Goal: Information Seeking & Learning: Learn about a topic

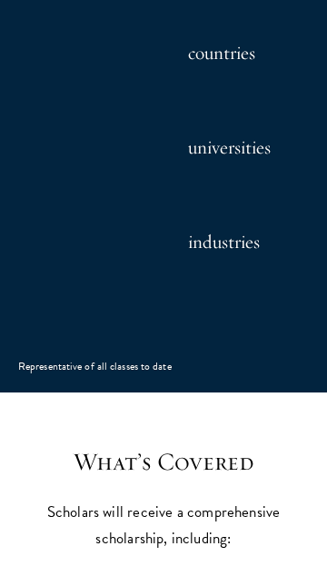
select select "Select Country"
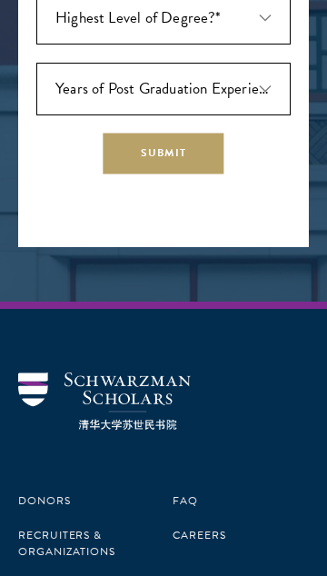
scroll to position [5627, 0]
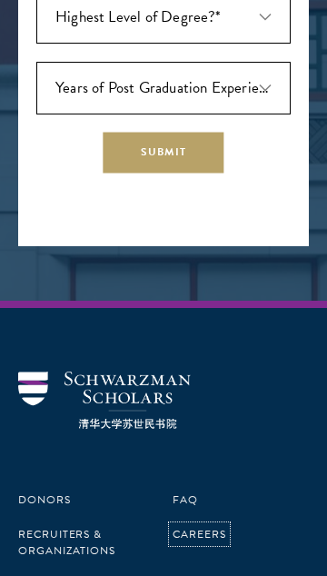
click at [202, 526] on link "Careers" at bounding box center [200, 534] width 54 height 16
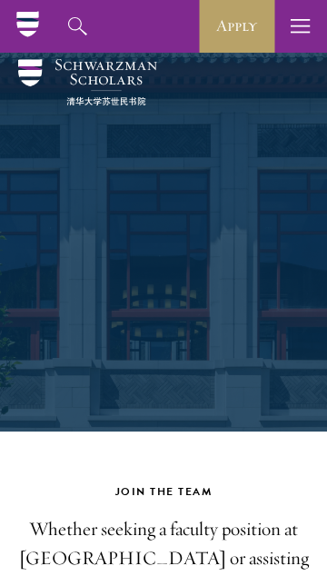
scroll to position [5, 0]
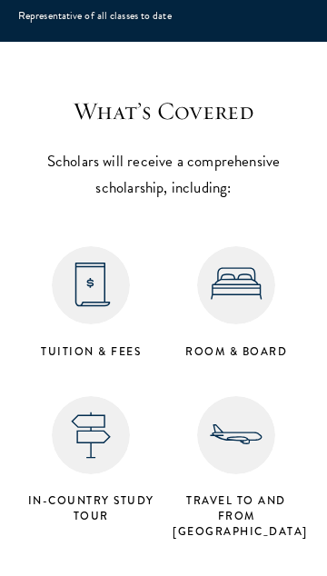
scroll to position [2803, 0]
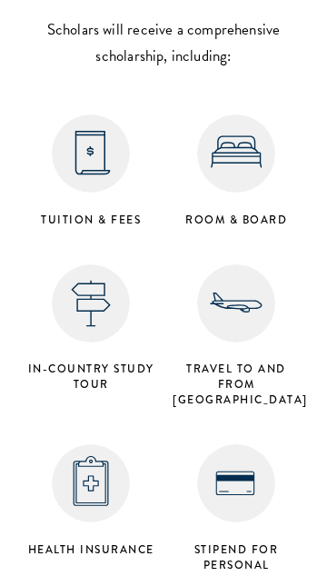
select select "Select Country"
select select
select select "Select Country"
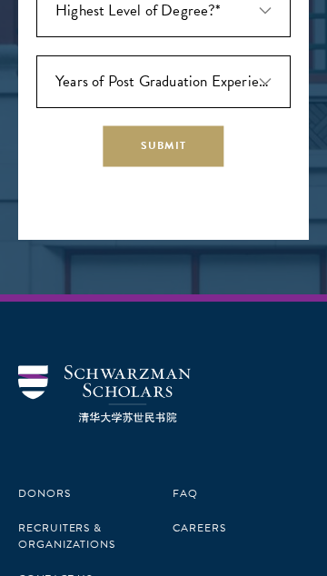
scroll to position [5845, 0]
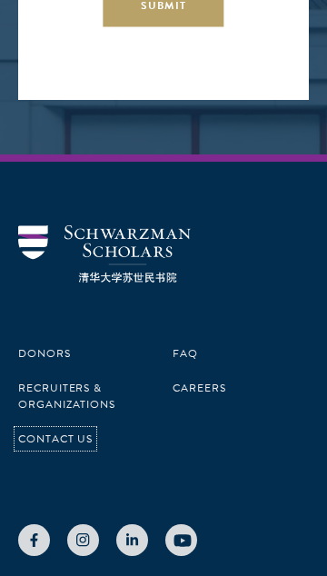
click at [54, 431] on link "Contact Us" at bounding box center [55, 439] width 75 height 16
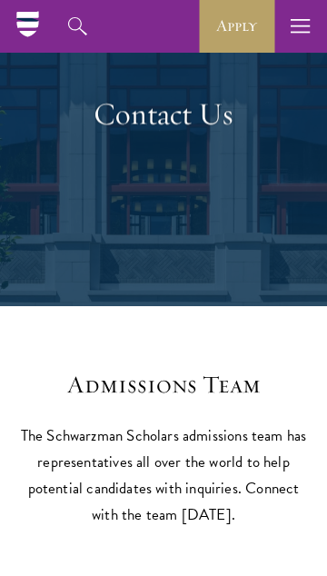
scroll to position [132, 0]
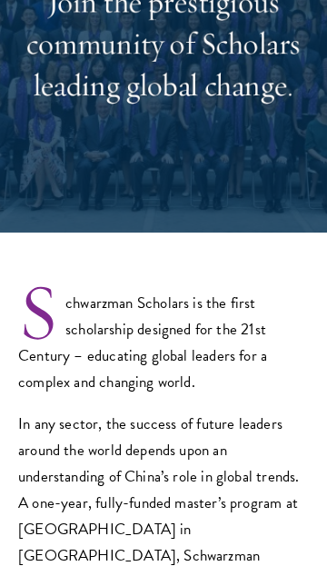
select select
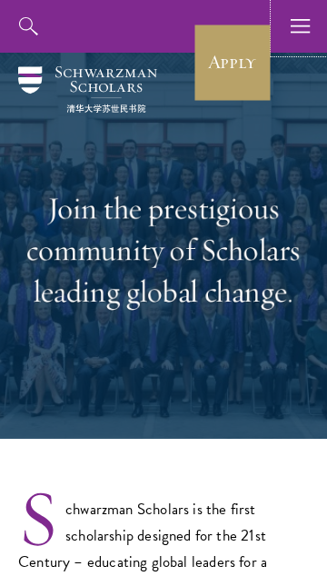
click at [298, 20] on use "button" at bounding box center [300, 26] width 19 height 14
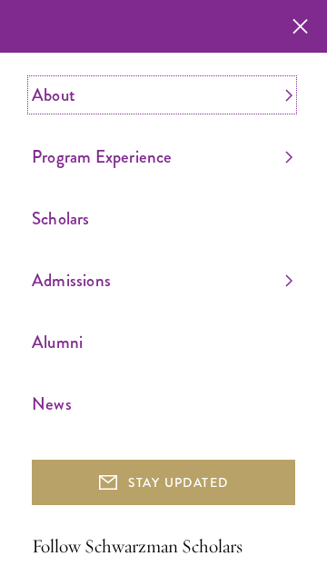
click at [261, 88] on link "About" at bounding box center [162, 95] width 261 height 30
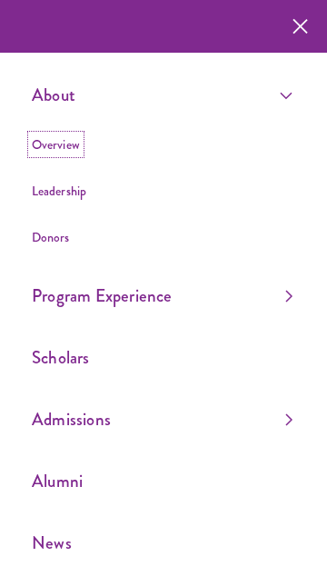
click at [55, 146] on link "Overview" at bounding box center [56, 144] width 48 height 18
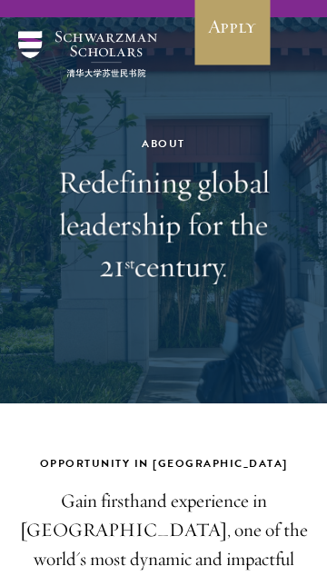
scroll to position [36, 0]
